Goal: Task Accomplishment & Management: Manage account settings

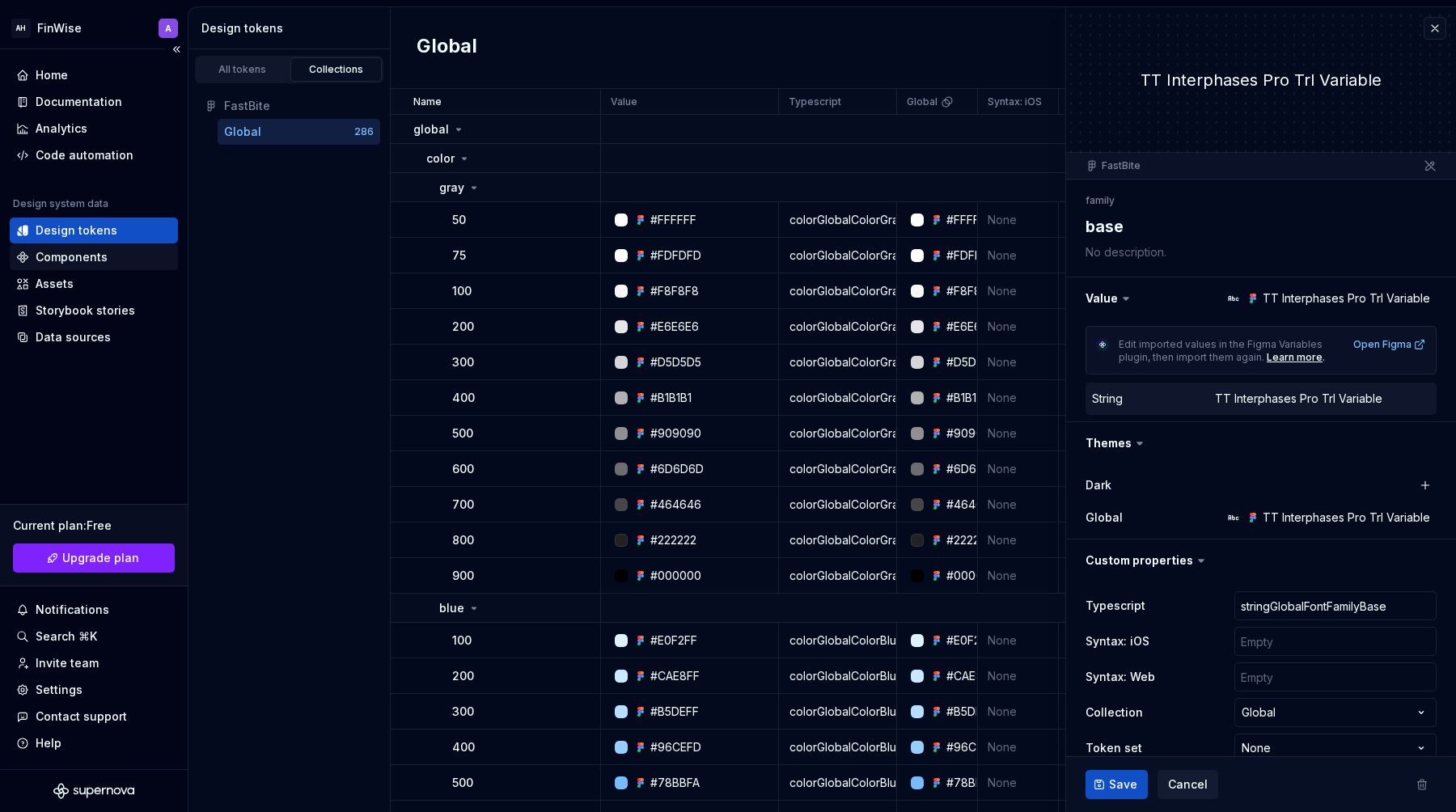
click at [69, 254] on div "Components" at bounding box center [72, 257] width 72 height 17
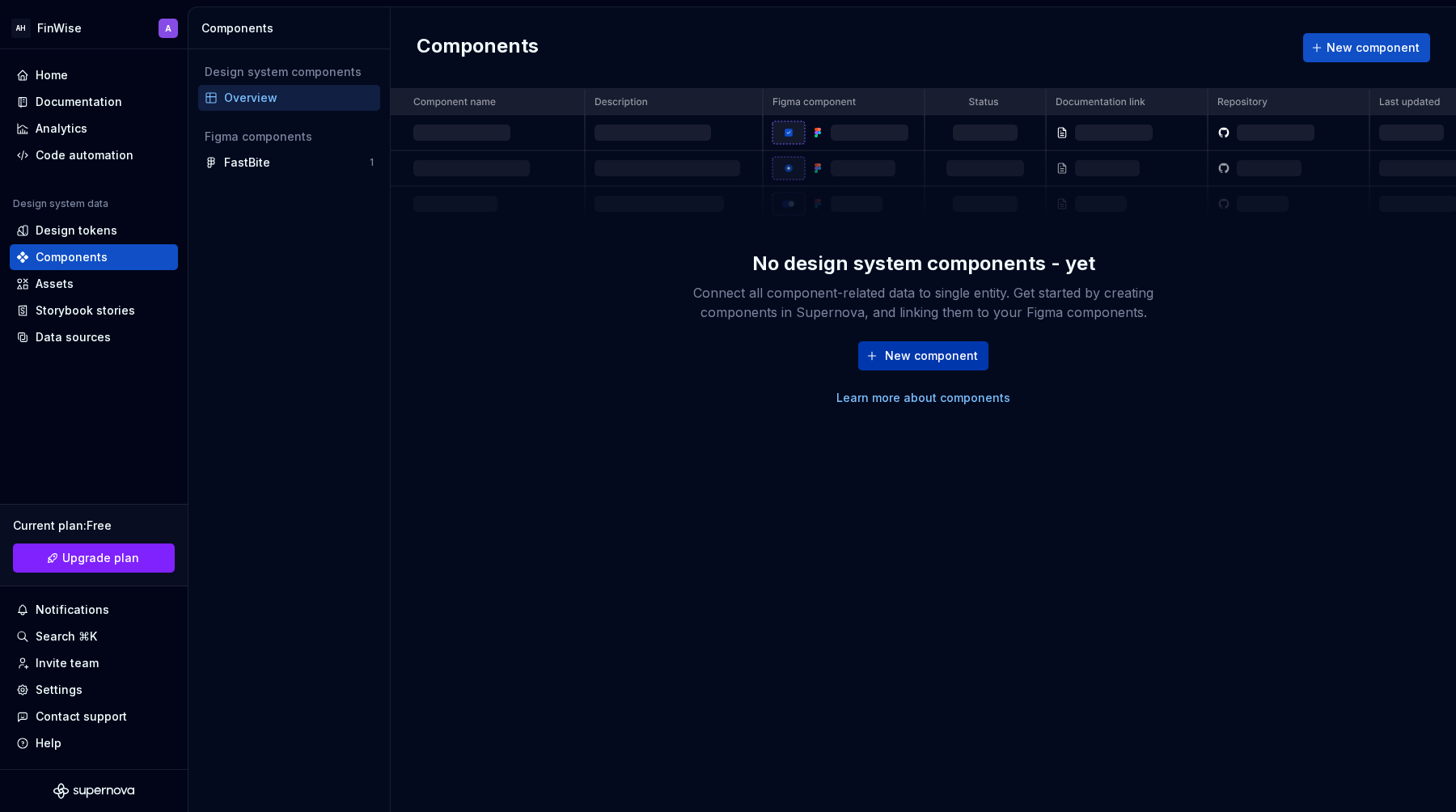
click at [939, 352] on span "New component" at bounding box center [931, 356] width 93 height 17
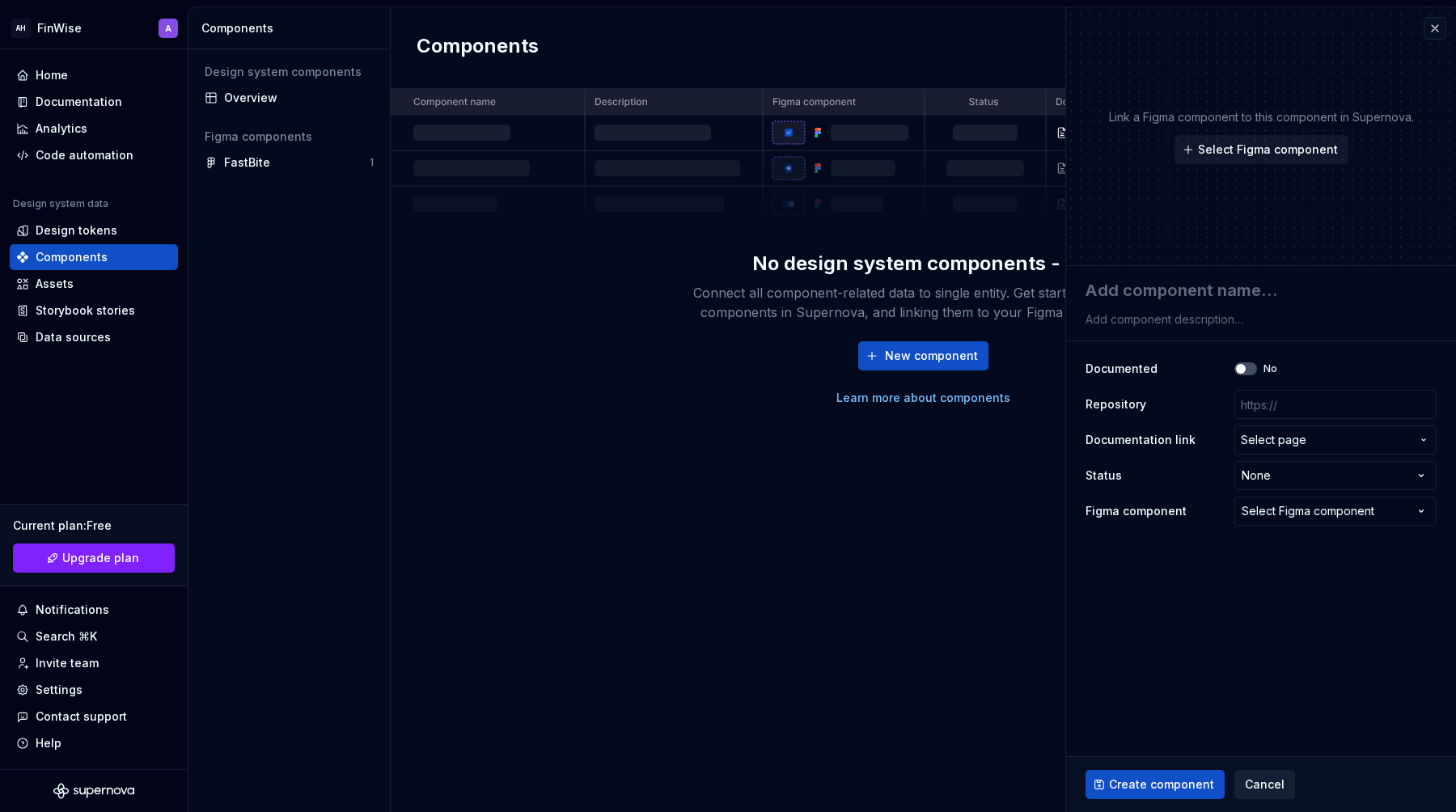
click at [1181, 652] on span "Cancel" at bounding box center [1264, 784] width 40 height 17
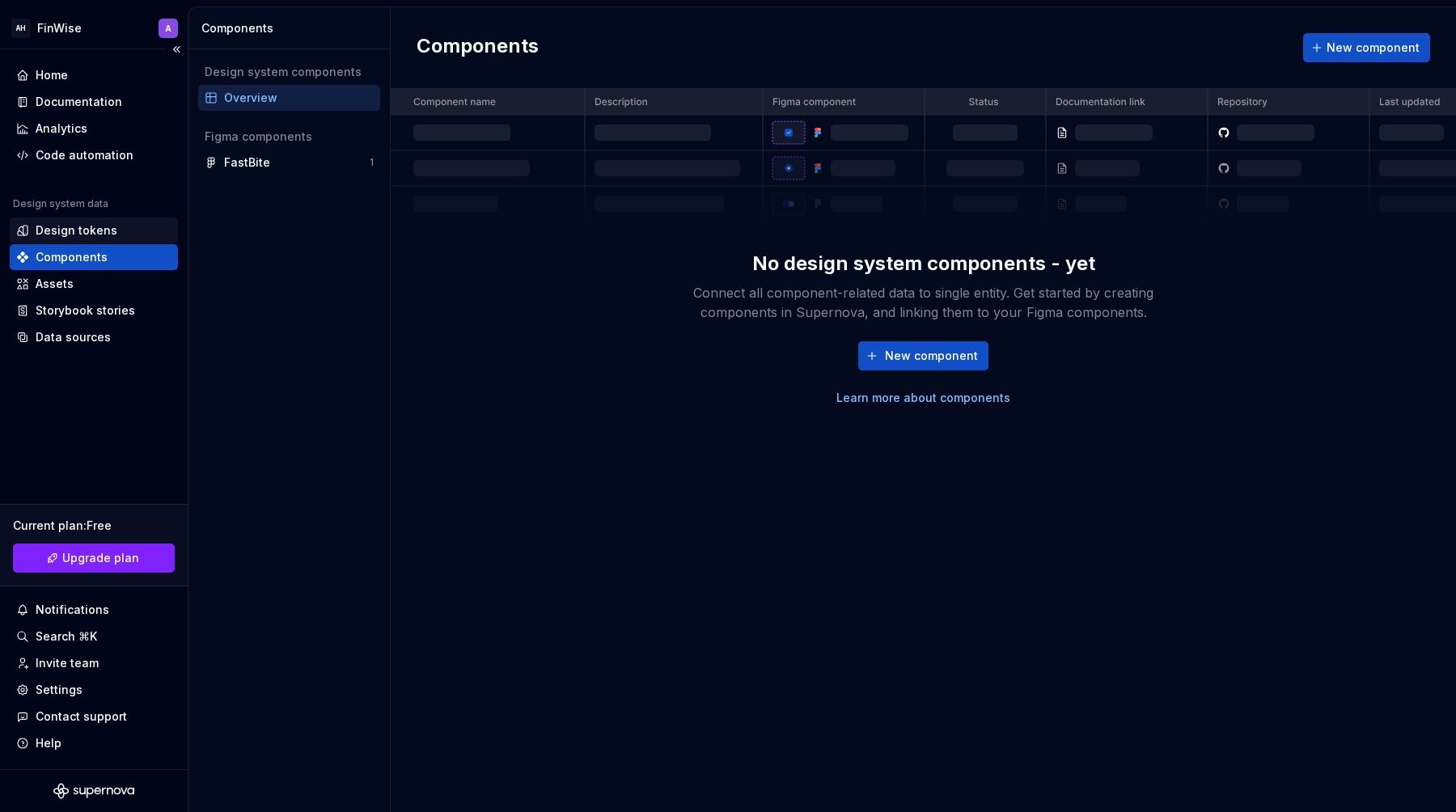
click at [122, 234] on div "Design tokens" at bounding box center [94, 231] width 155 height 17
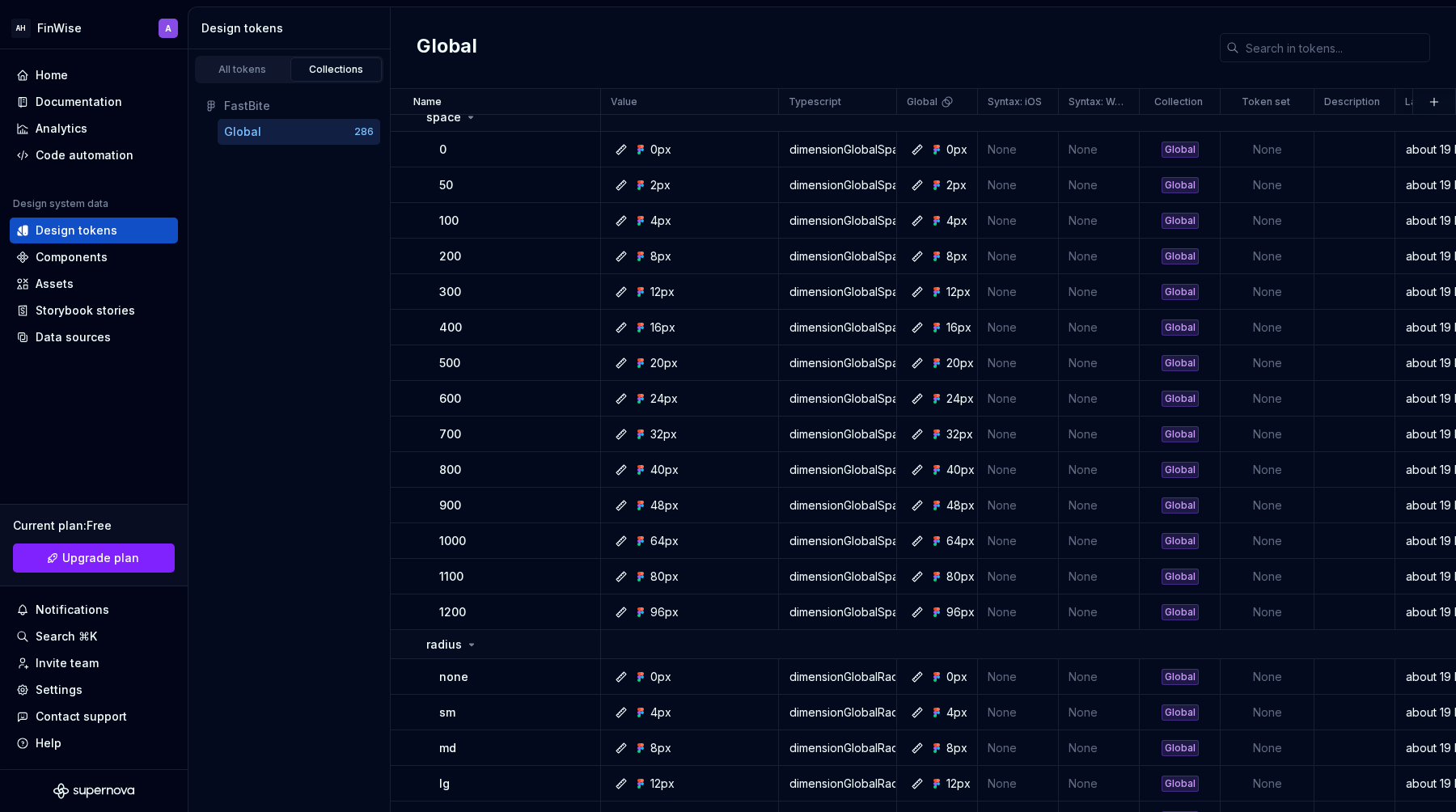
scroll to position [2704, 0]
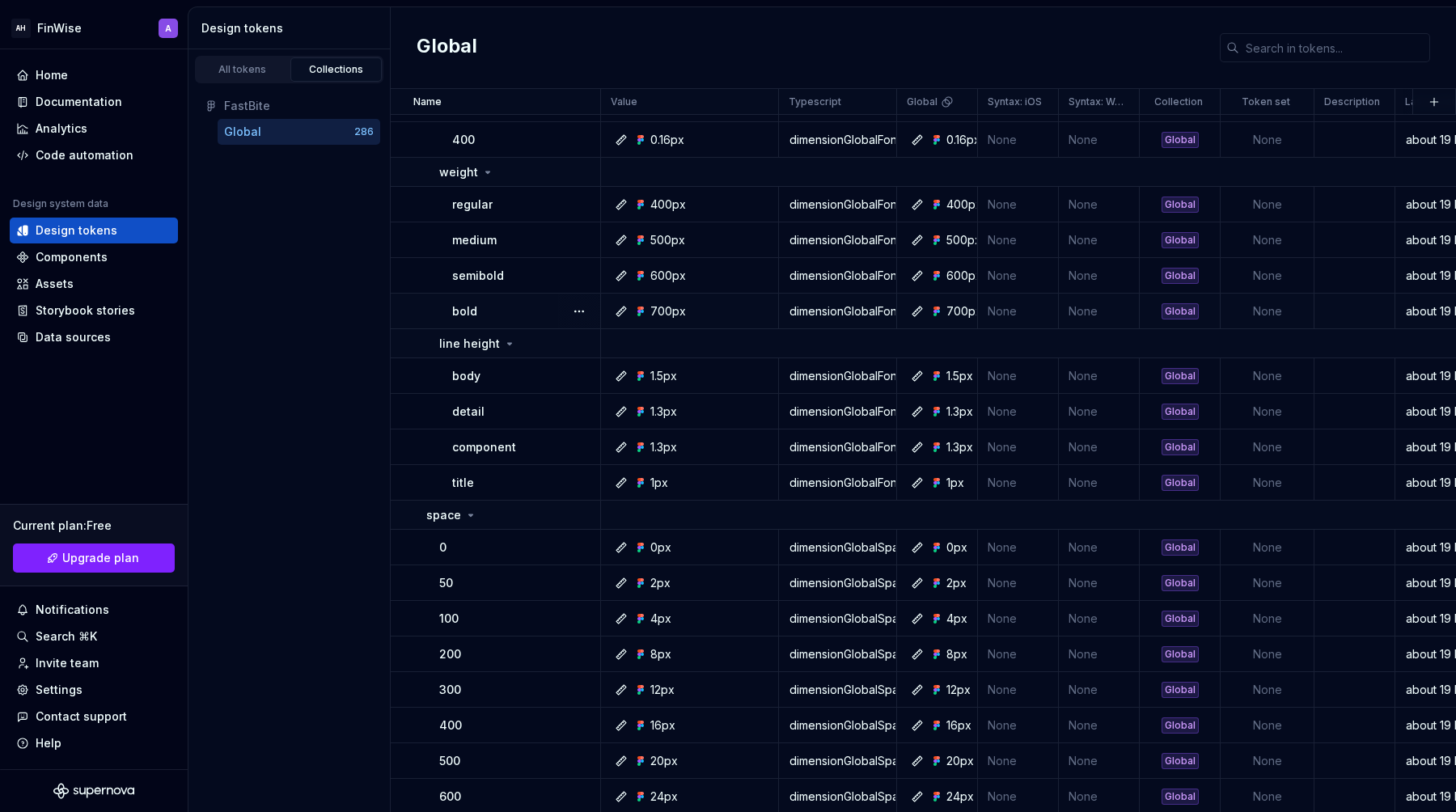
click at [1181, 311] on div "Global" at bounding box center [1180, 312] width 37 height 17
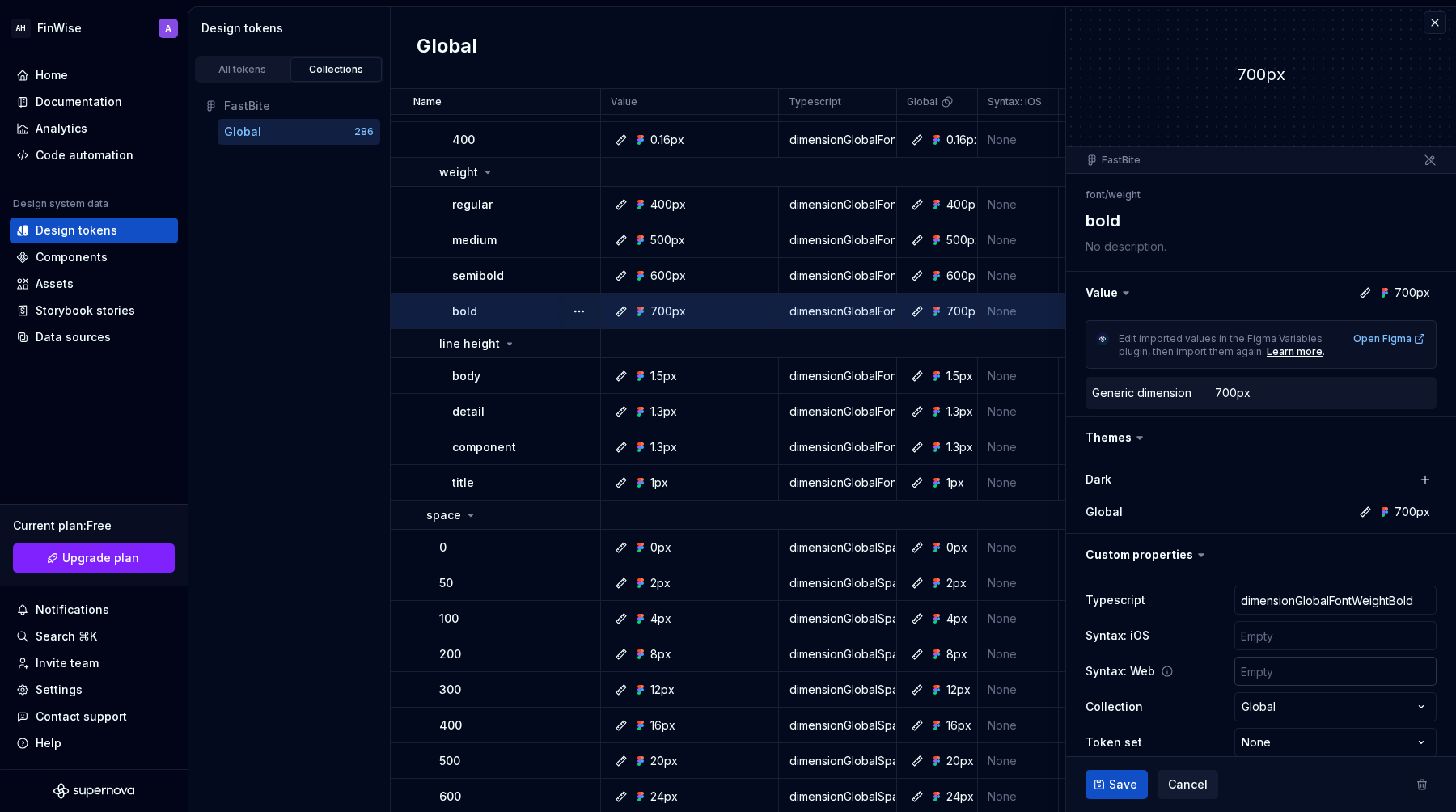
scroll to position [27, 0]
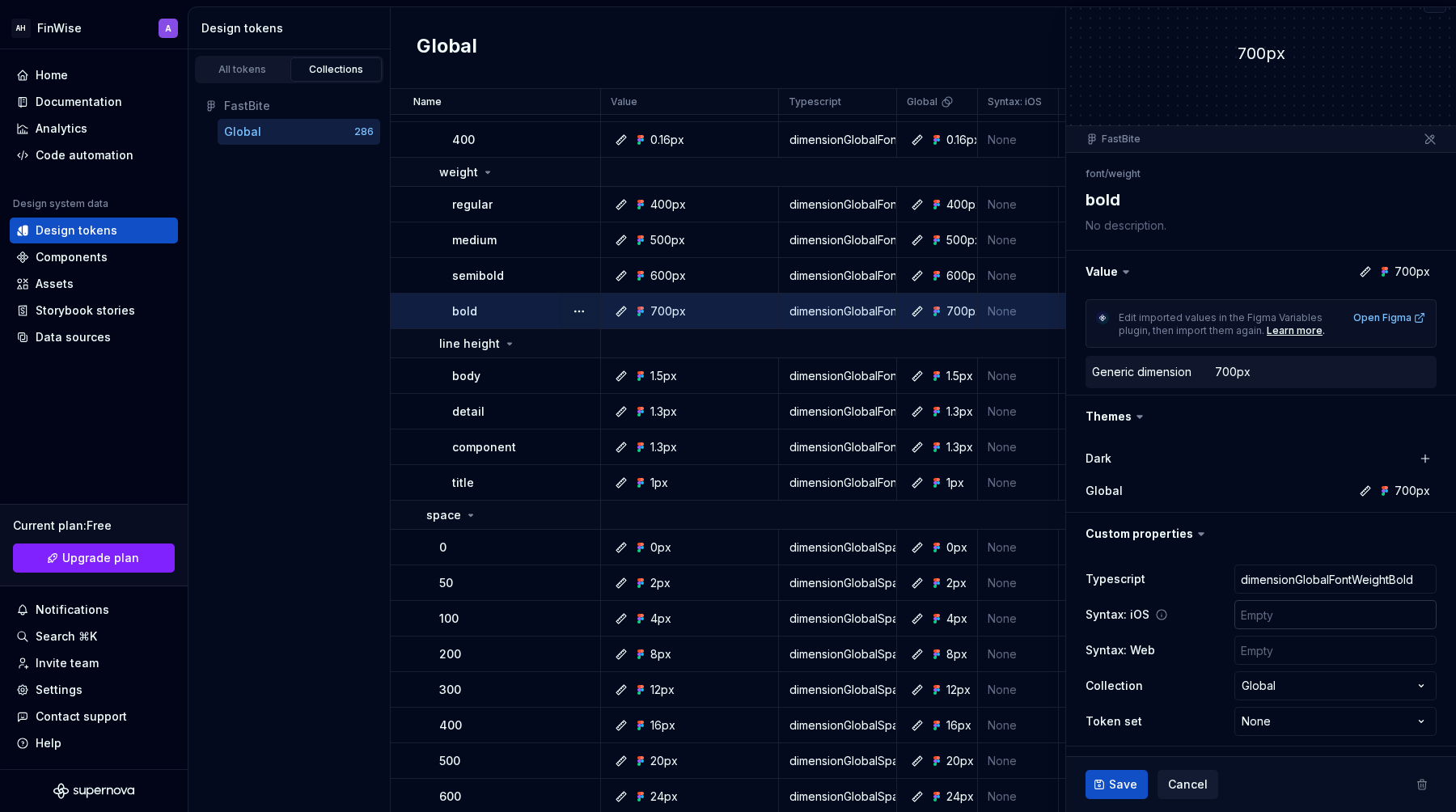
click at [1181, 613] on input "text" at bounding box center [1334, 615] width 202 height 30
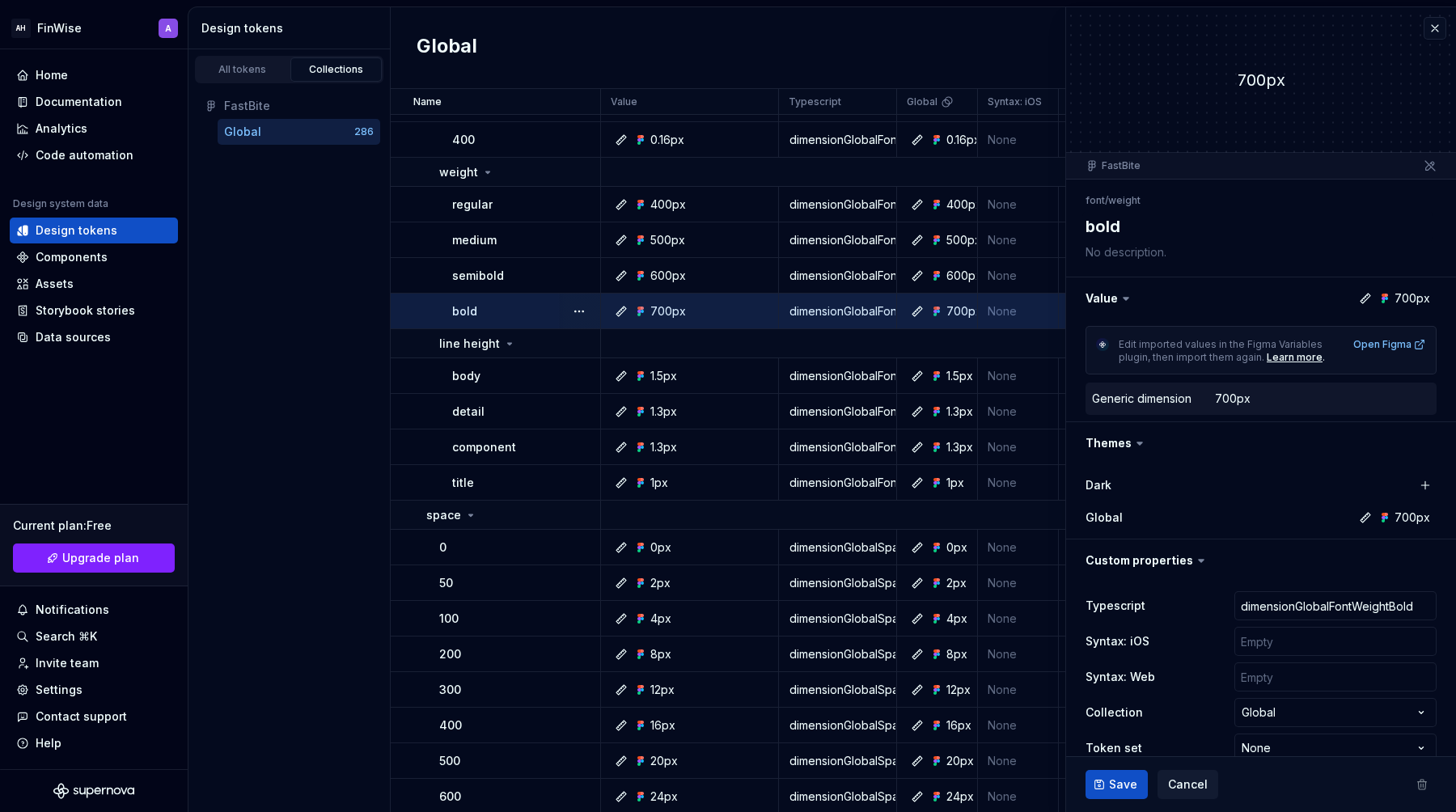
click at [1181, 520] on icon at bounding box center [1365, 518] width 13 height 13
click at [1181, 483] on button "button" at bounding box center [1425, 485] width 23 height 23
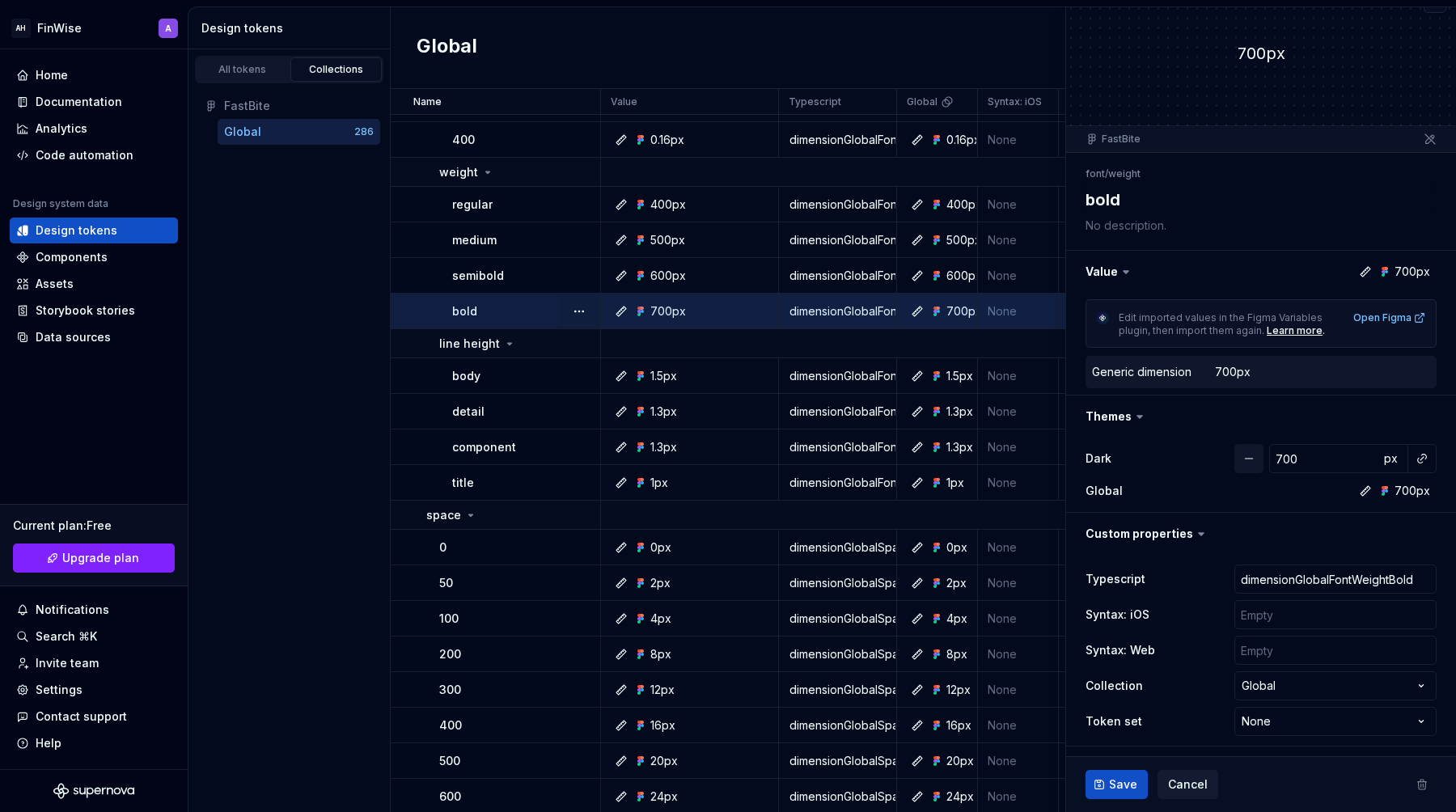
click at [1181, 455] on button "button" at bounding box center [1248, 459] width 30 height 30
type textarea "*"
click at [321, 76] on div "Collections" at bounding box center [337, 69] width 81 height 13
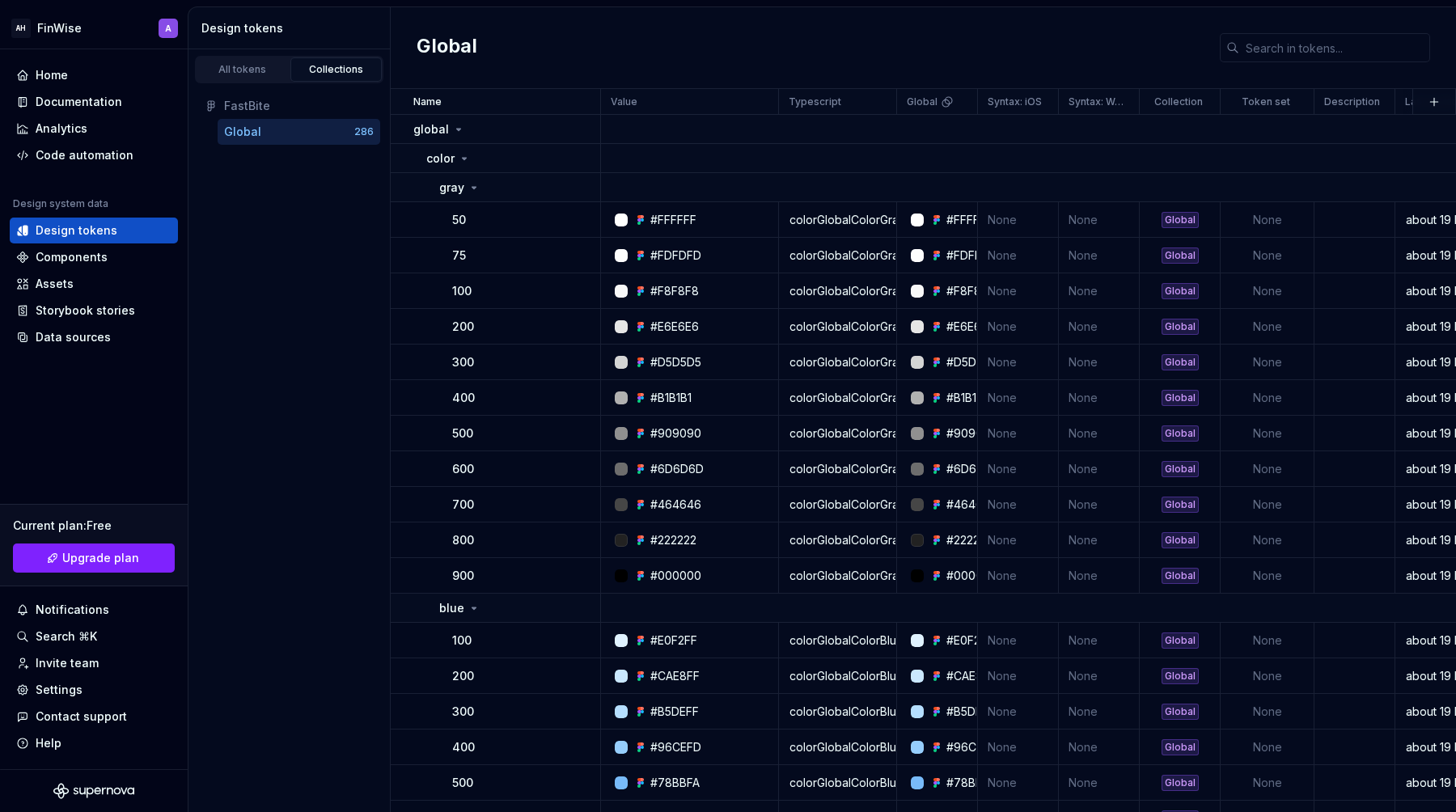
click at [317, 129] on div "Global" at bounding box center [289, 132] width 130 height 17
click at [265, 76] on link "All tokens" at bounding box center [243, 69] width 92 height 24
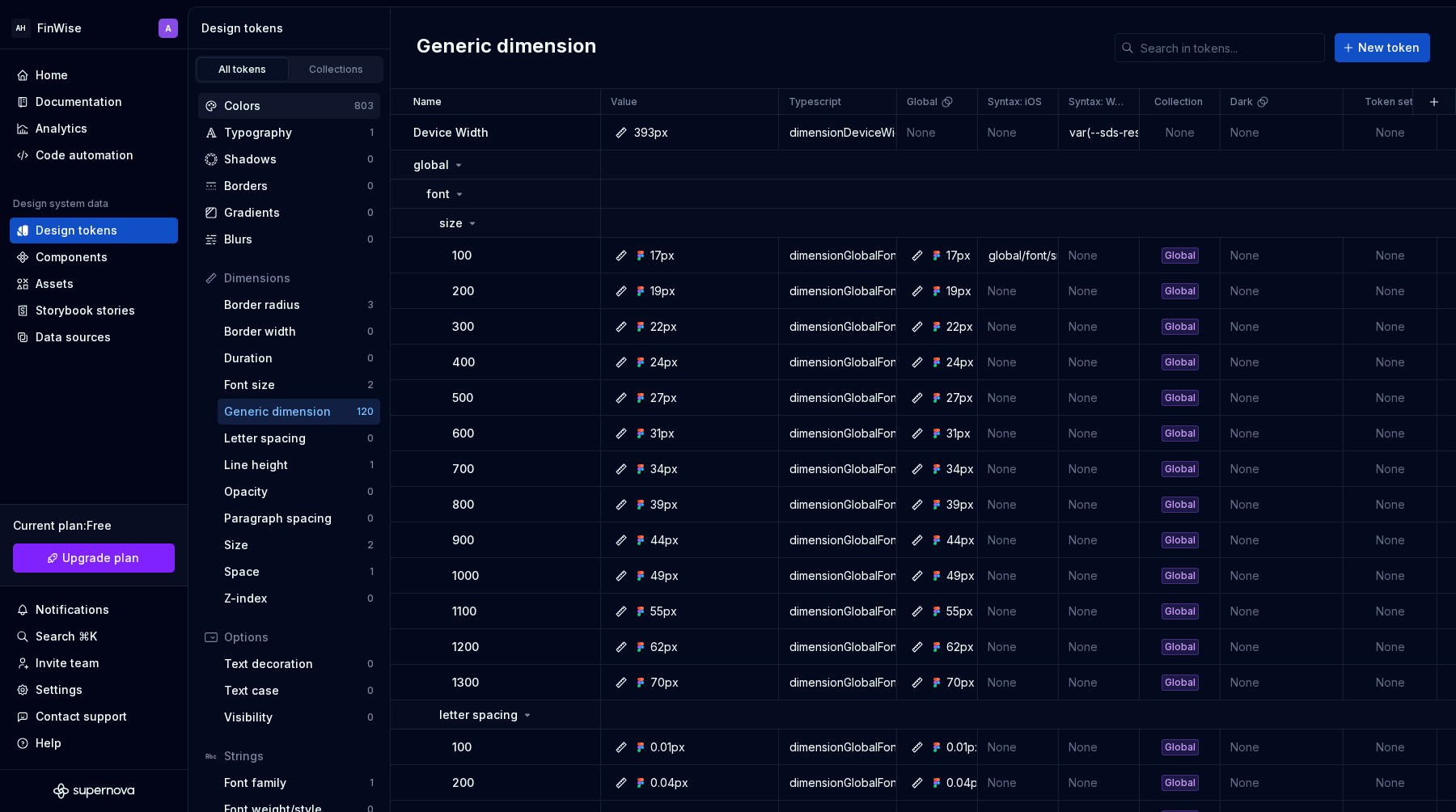
click at [250, 95] on div "Colors 803" at bounding box center [289, 106] width 182 height 26
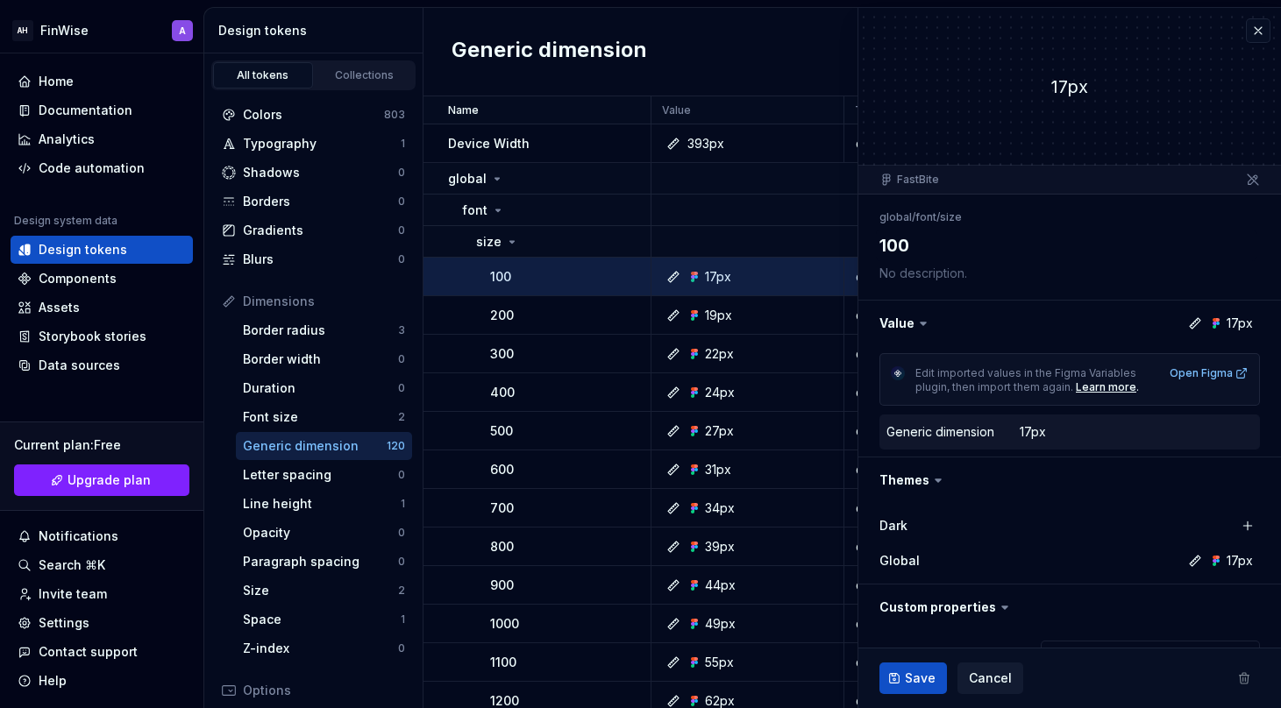
type textarea "*"
